Goal: Task Accomplishment & Management: Manage account settings

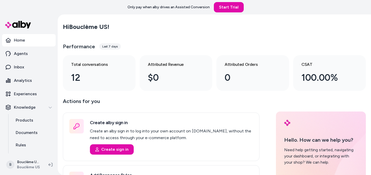
click at [113, 45] on div "Last 7 days" at bounding box center [110, 46] width 22 height 6
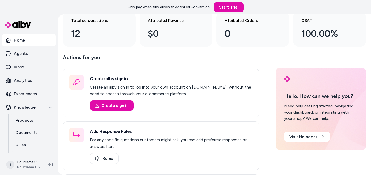
scroll to position [45, 0]
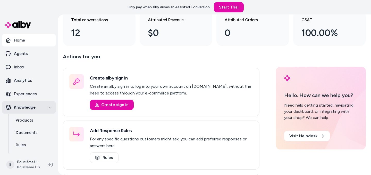
click at [26, 109] on p "Knowledge" at bounding box center [25, 107] width 22 height 6
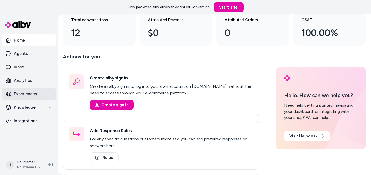
click at [26, 94] on p "Experiences" at bounding box center [25, 94] width 23 height 6
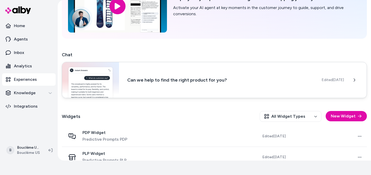
scroll to position [59, 0]
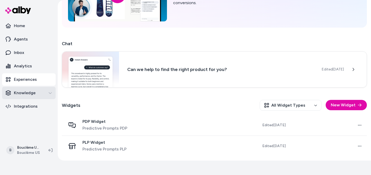
click at [34, 96] on button "Knowledge" at bounding box center [29, 93] width 54 height 12
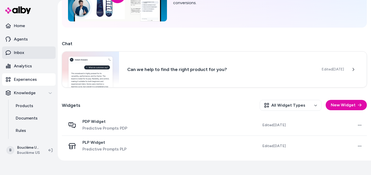
click at [24, 53] on link "Inbox" at bounding box center [29, 52] width 54 height 12
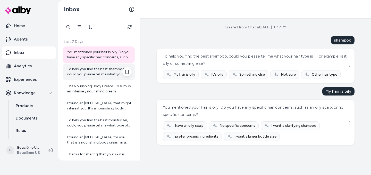
click at [95, 74] on div "To help you find the best shampoo, could you please tell me what your hair type…" at bounding box center [99, 71] width 65 height 10
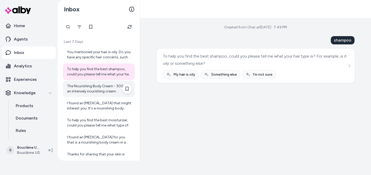
click at [86, 87] on div "The Nourishing Body Cream - 300ml is an intensely nourishing cream designed to …" at bounding box center [99, 88] width 65 height 10
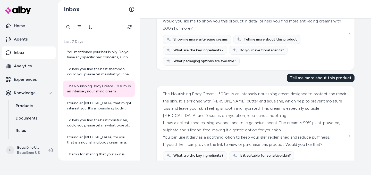
scroll to position [161, 0]
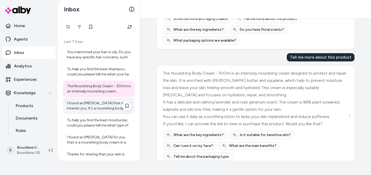
click at [87, 105] on div "I found an [MEDICAL_DATA] that might interest you. It's a nourishing body cream…" at bounding box center [99, 105] width 65 height 10
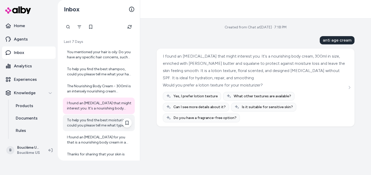
click at [79, 121] on div "To help you find the best moisturizer, could you please tell me what type of mo…" at bounding box center [99, 122] width 65 height 10
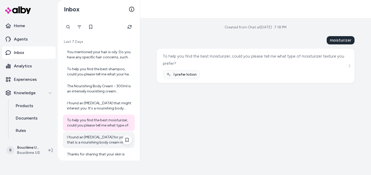
click at [83, 140] on div "I found an [MEDICAL_DATA] for you that is a nourishing body cream in a 300ml si…" at bounding box center [99, 140] width 65 height 10
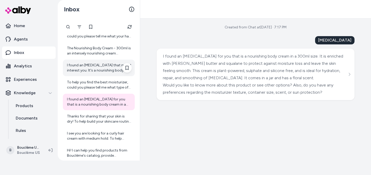
scroll to position [42, 0]
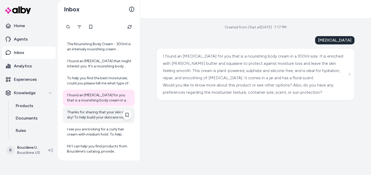
click at [86, 116] on div "Thanks for sharing that your skin is dry! To help build your skincare routine, …" at bounding box center [99, 115] width 65 height 10
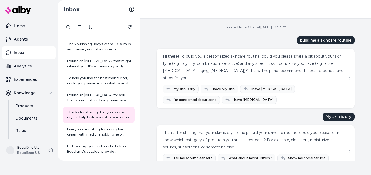
scroll to position [23, 0]
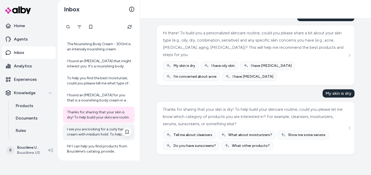
click at [84, 135] on div "I see you are looking for a curly hair cream with medium hold. To help narrow d…" at bounding box center [99, 132] width 65 height 10
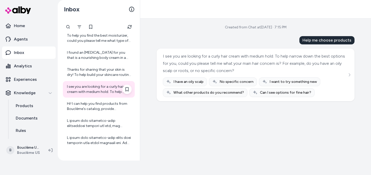
scroll to position [86, 0]
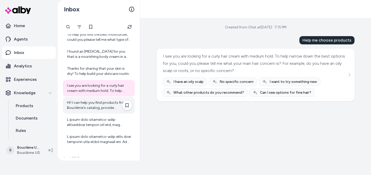
click at [78, 103] on div "Hi! I can help you find products from Bouclème's catalog, provide information a…" at bounding box center [99, 105] width 65 height 10
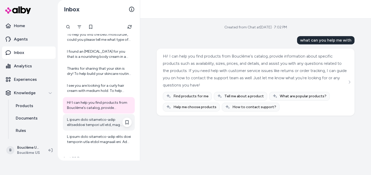
click at [93, 122] on div at bounding box center [99, 122] width 65 height 10
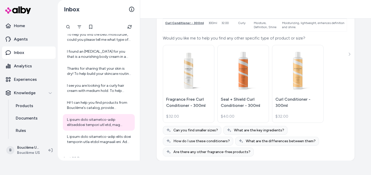
scroll to position [204, 0]
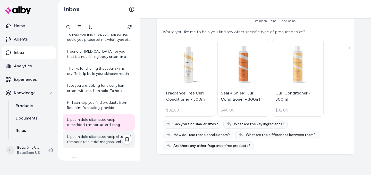
click at [80, 141] on div at bounding box center [99, 139] width 65 height 10
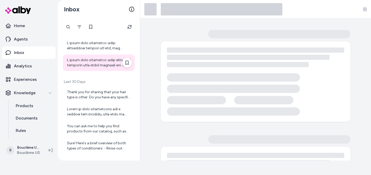
scroll to position [162, 0]
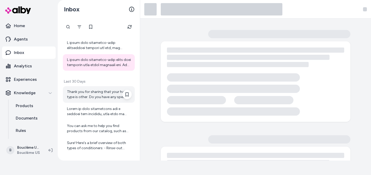
click at [86, 96] on div "Thank you for sharing that your hair type is other. Do you have any specific ha…" at bounding box center [99, 94] width 65 height 10
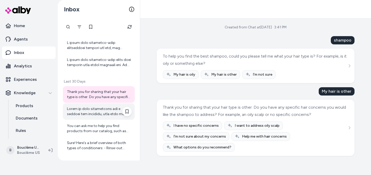
click at [84, 110] on div at bounding box center [99, 111] width 65 height 10
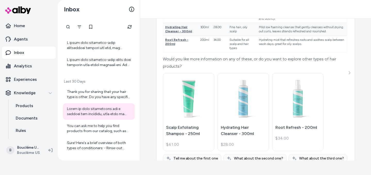
scroll to position [402, 0]
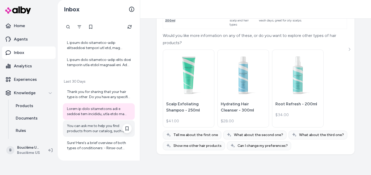
click at [78, 129] on div "You can ask me to help you find products from our catalog, such as hair care pr…" at bounding box center [99, 128] width 65 height 10
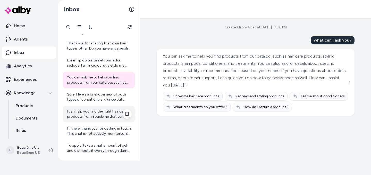
scroll to position [214, 0]
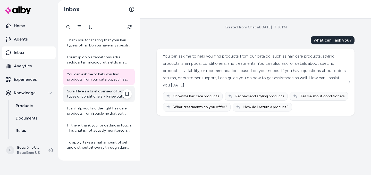
click at [82, 88] on div "Sure! Here's a brief overview of both types of conditioners: - Rinse-out condit…" at bounding box center [99, 94] width 72 height 16
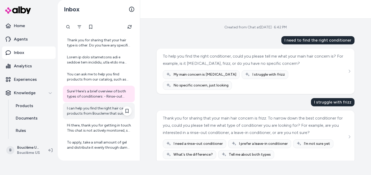
click at [83, 108] on div "I can help you find the right hair care products from Boucleme that suit your n…" at bounding box center [99, 111] width 65 height 10
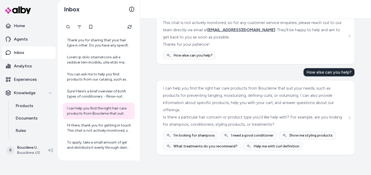
scroll to position [117, 0]
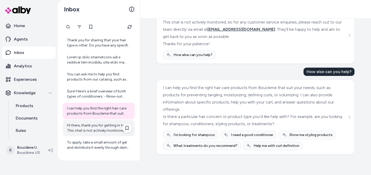
click at [93, 131] on div "Hi there, thank you for getting in touch. This chat is not actively monitored, …" at bounding box center [99, 128] width 65 height 10
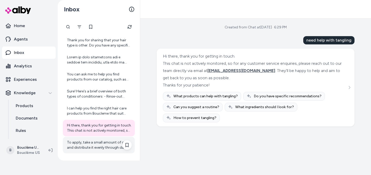
click at [91, 145] on div "To apply, take a small amount of gel and distribute it evenly through damp hair…" at bounding box center [99, 145] width 65 height 10
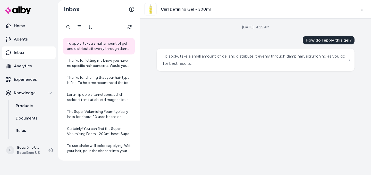
scroll to position [316, 0]
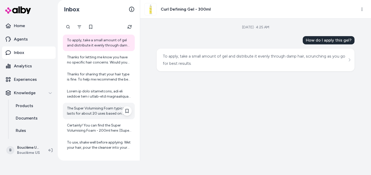
click at [93, 111] on div "The Super Volumising Foam typically lasts for about 20 uses based on medium den…" at bounding box center [99, 111] width 65 height 10
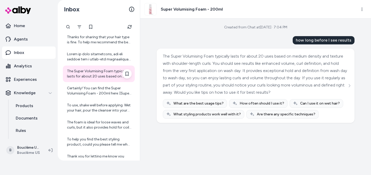
scroll to position [432, 0]
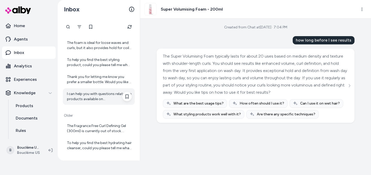
click at [81, 100] on div "I can help you with questions related to products available on [DOMAIN_NAME], s…" at bounding box center [99, 96] width 65 height 10
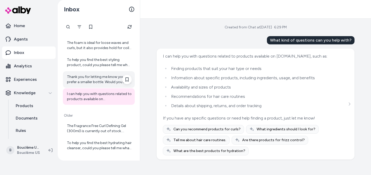
click at [79, 82] on div "Thank you for letting me know you prefer a smaller bottle. Would you like a bot…" at bounding box center [99, 79] width 65 height 10
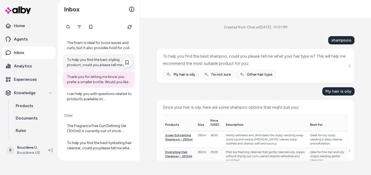
click at [86, 65] on div "To help you find the best styling product, could you please tell me what type o…" at bounding box center [99, 62] width 65 height 10
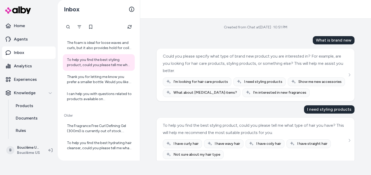
scroll to position [9, 0]
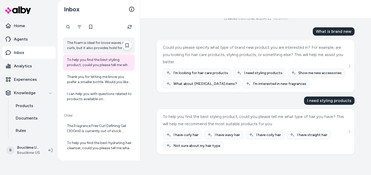
click at [89, 43] on div "The foam is ideal for loose waves and curls, but it also provides hold for coil…" at bounding box center [99, 45] width 65 height 10
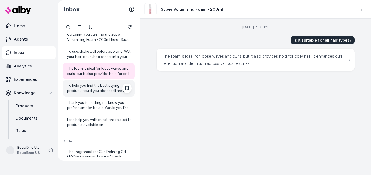
scroll to position [402, 0]
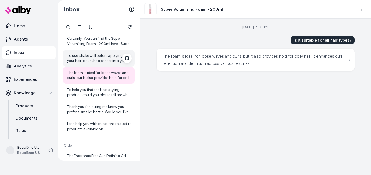
click at [75, 60] on div "To use, shake well before applying. Wet your hair, pour the cleanser into your …" at bounding box center [99, 58] width 65 height 10
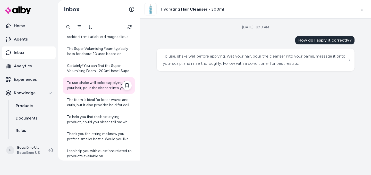
scroll to position [376, 0]
click at [81, 64] on div "Certainly! You can find the Super Volumising Foam - 200ml here: [Super Volumisi…" at bounding box center [99, 68] width 65 height 10
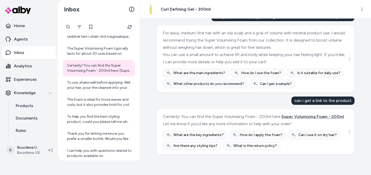
scroll to position [145, 0]
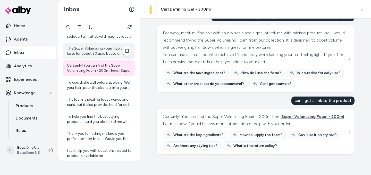
click at [88, 55] on div "The Super Volumising Foam typically lasts for about 20 uses based on medium den…" at bounding box center [99, 51] width 65 height 10
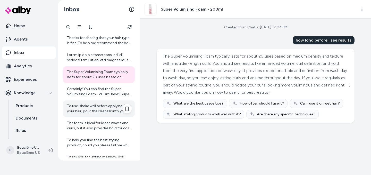
scroll to position [346, 0]
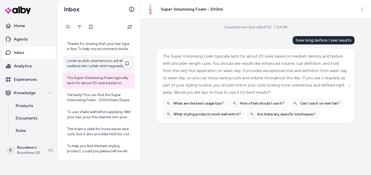
click at [91, 65] on div at bounding box center [99, 63] width 65 height 10
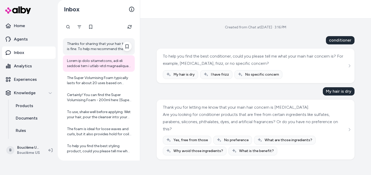
click at [90, 53] on div "Thanks for sharing that your hair type is fine. To help me recommend the best p…" at bounding box center [99, 46] width 72 height 16
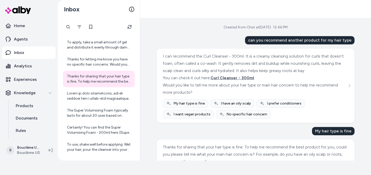
scroll to position [309, 0]
